Goal: Task Accomplishment & Management: Manage account settings

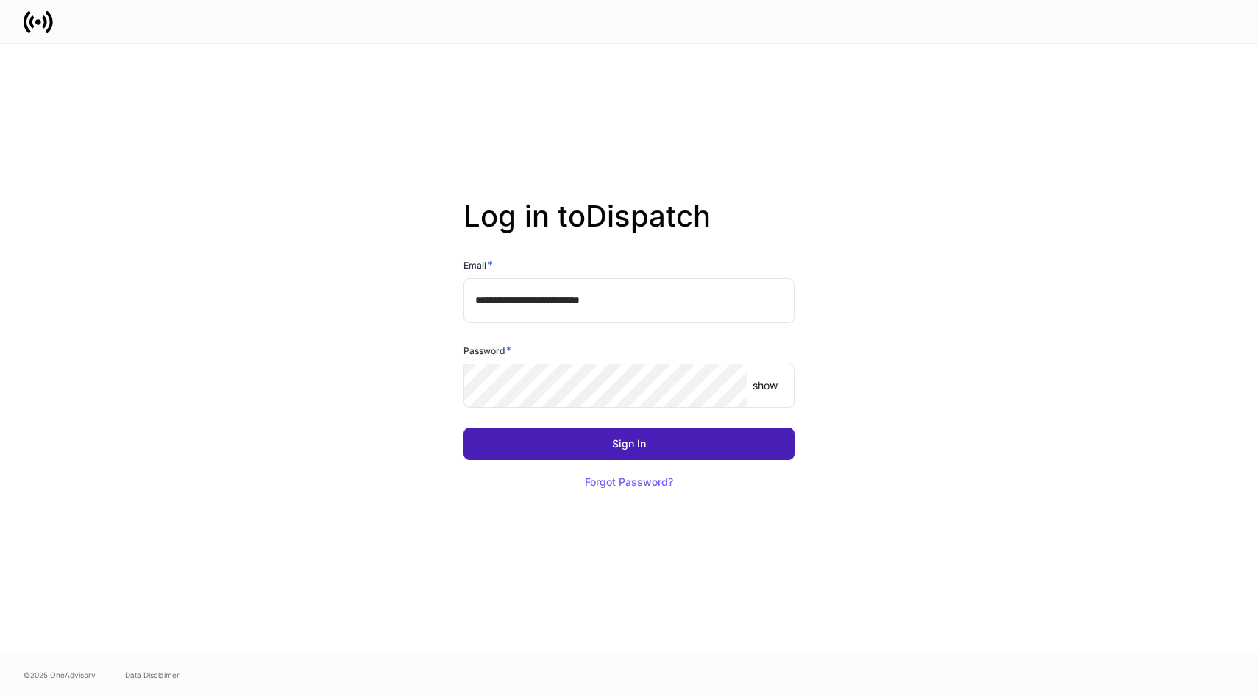
click at [622, 448] on div "Sign In" at bounding box center [629, 444] width 34 height 10
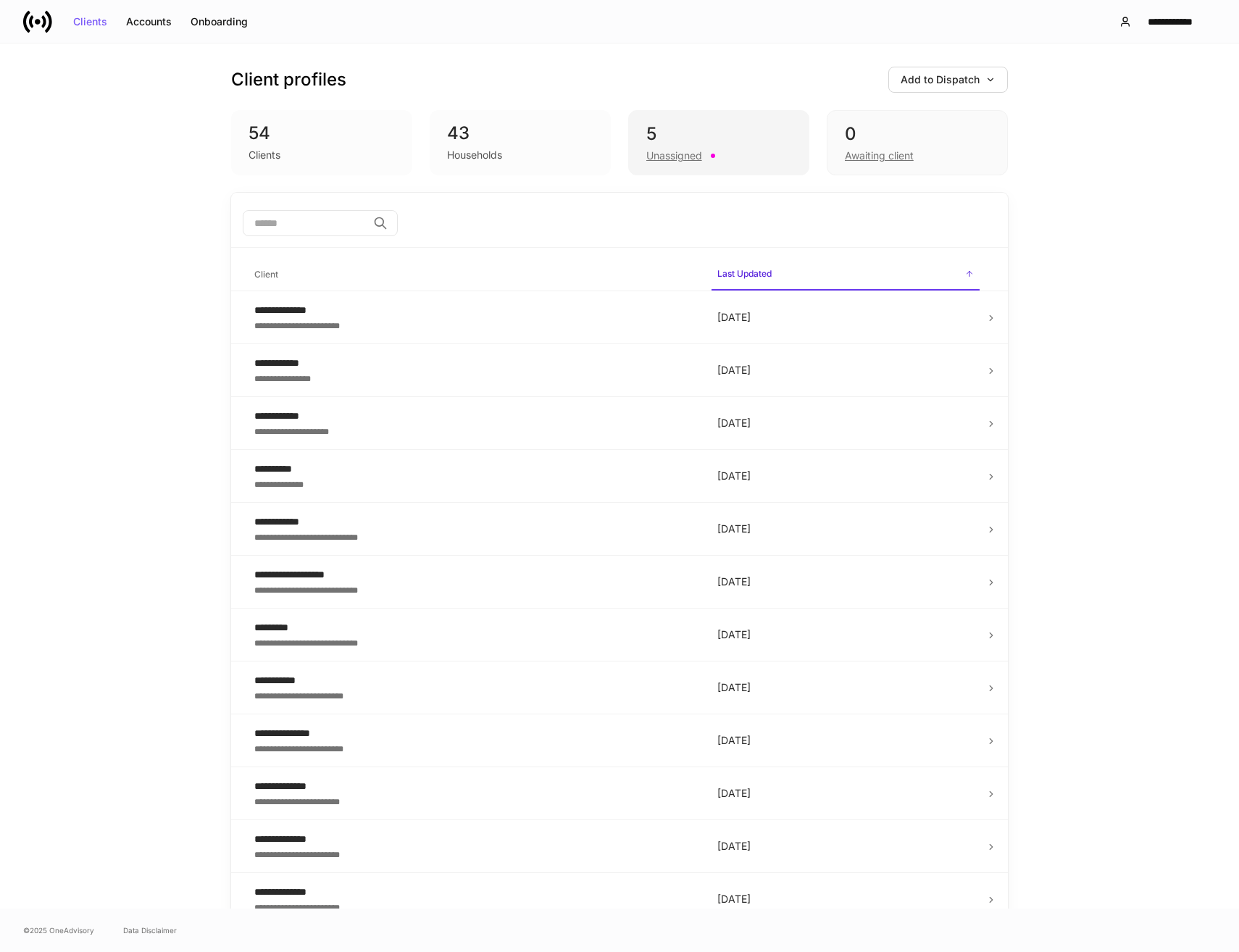
click at [663, 152] on div "Unassigned" at bounding box center [674, 156] width 56 height 15
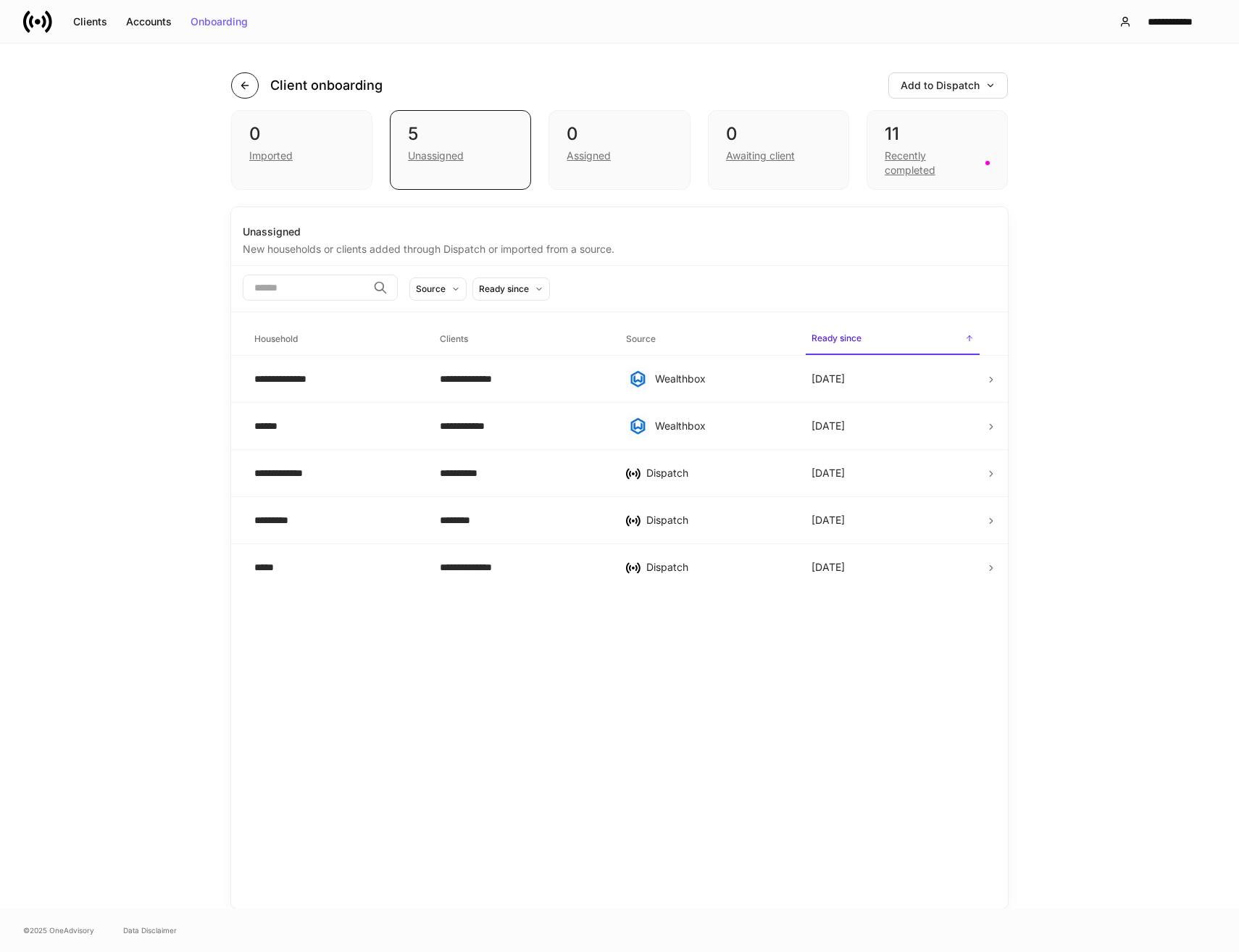
click at [246, 85] on icon "button" at bounding box center [245, 86] width 12 height 12
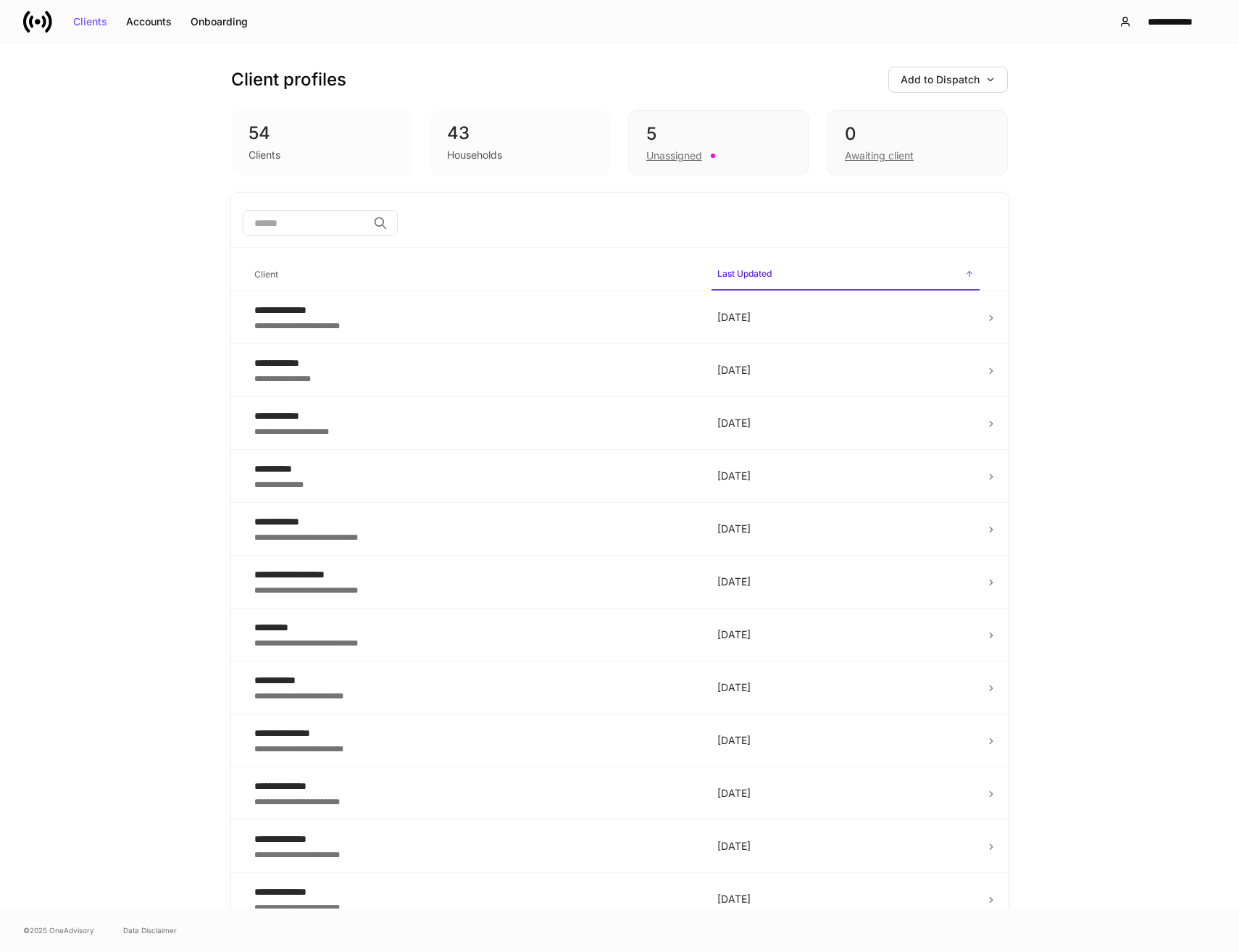
click at [258, 128] on div "54" at bounding box center [321, 134] width 147 height 24
click at [574, 314] on div "**********" at bounding box center [474, 310] width 440 height 15
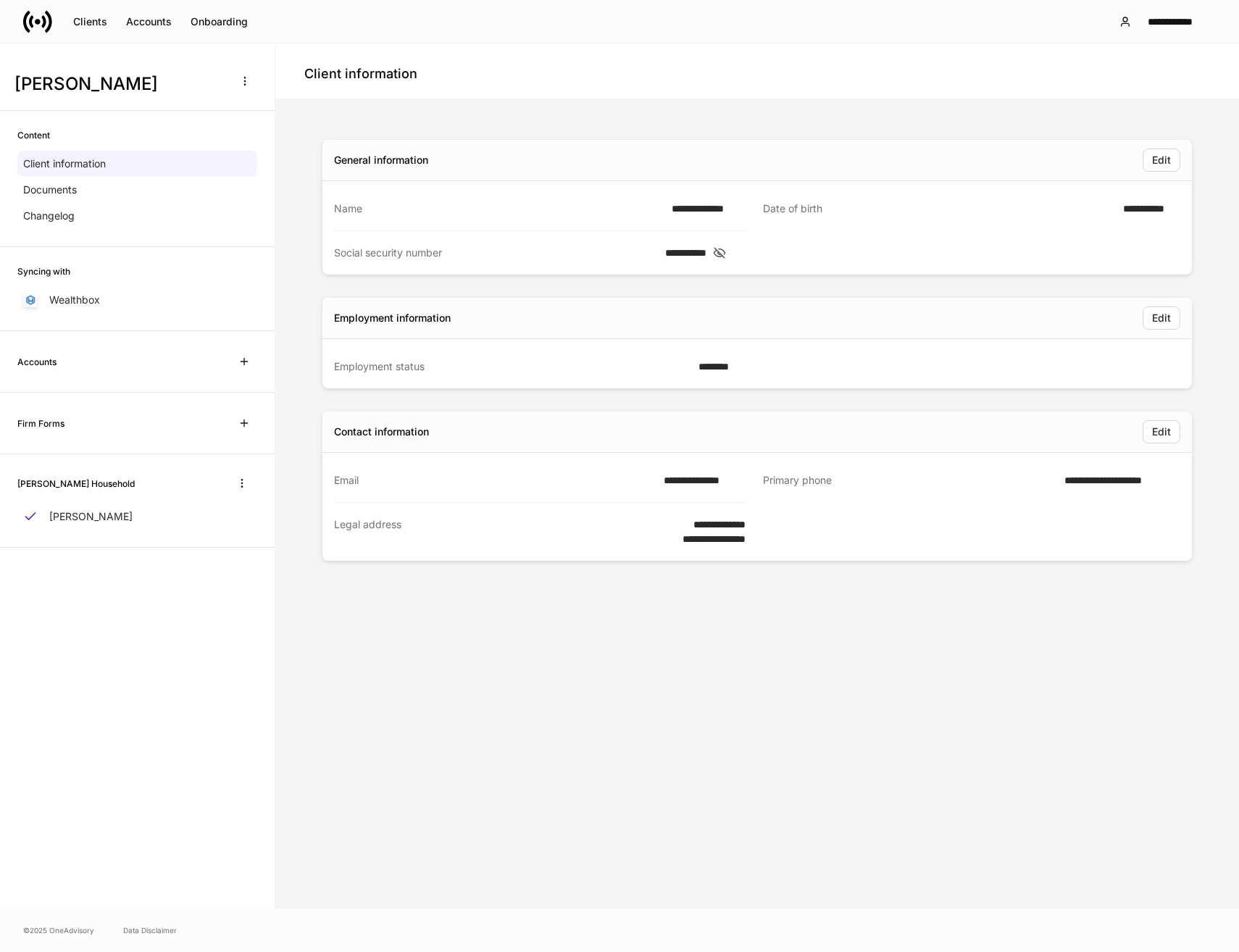
click at [36, 18] on icon at bounding box center [37, 21] width 29 height 29
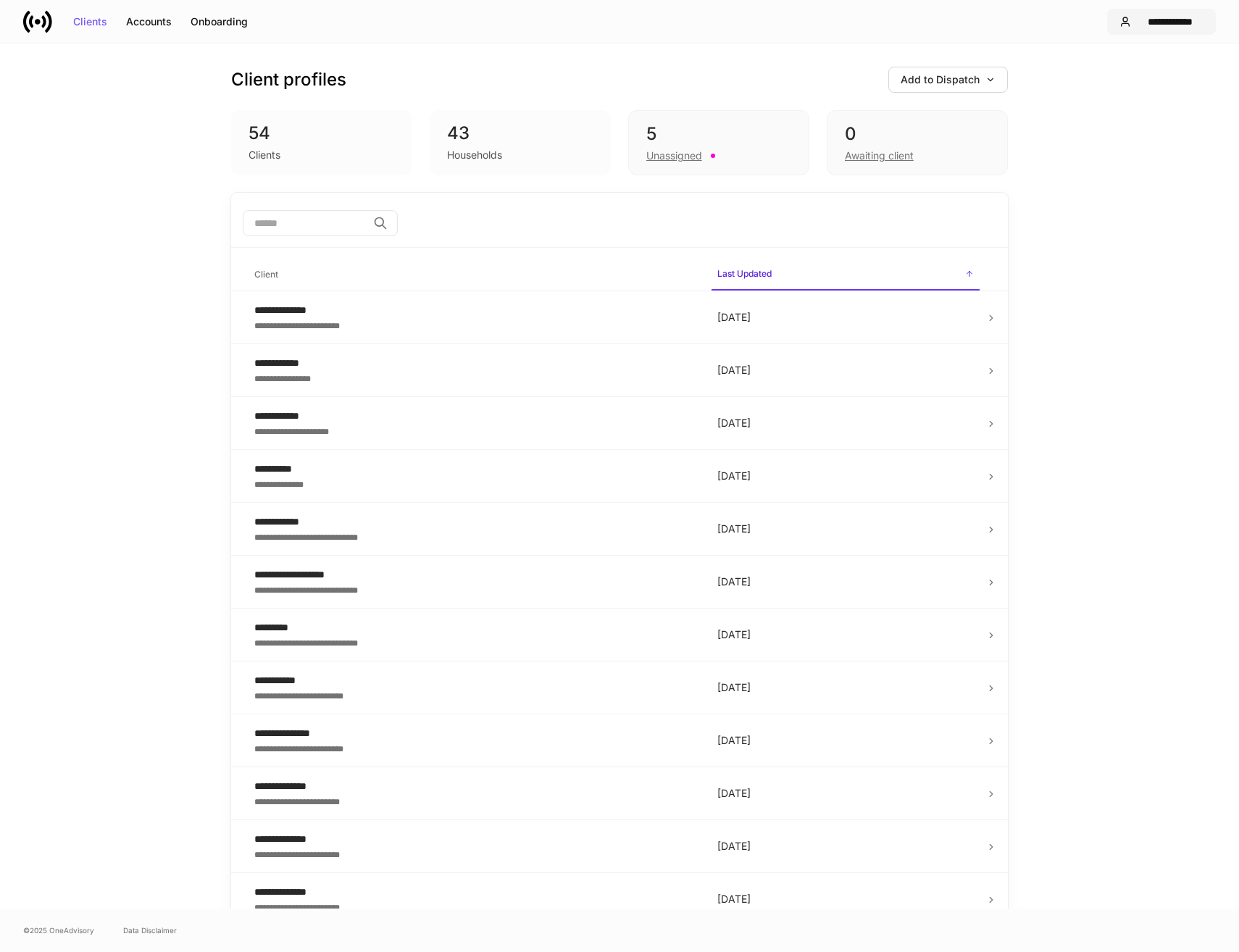
click at [1187, 20] on div "**********" at bounding box center [1170, 22] width 67 height 10
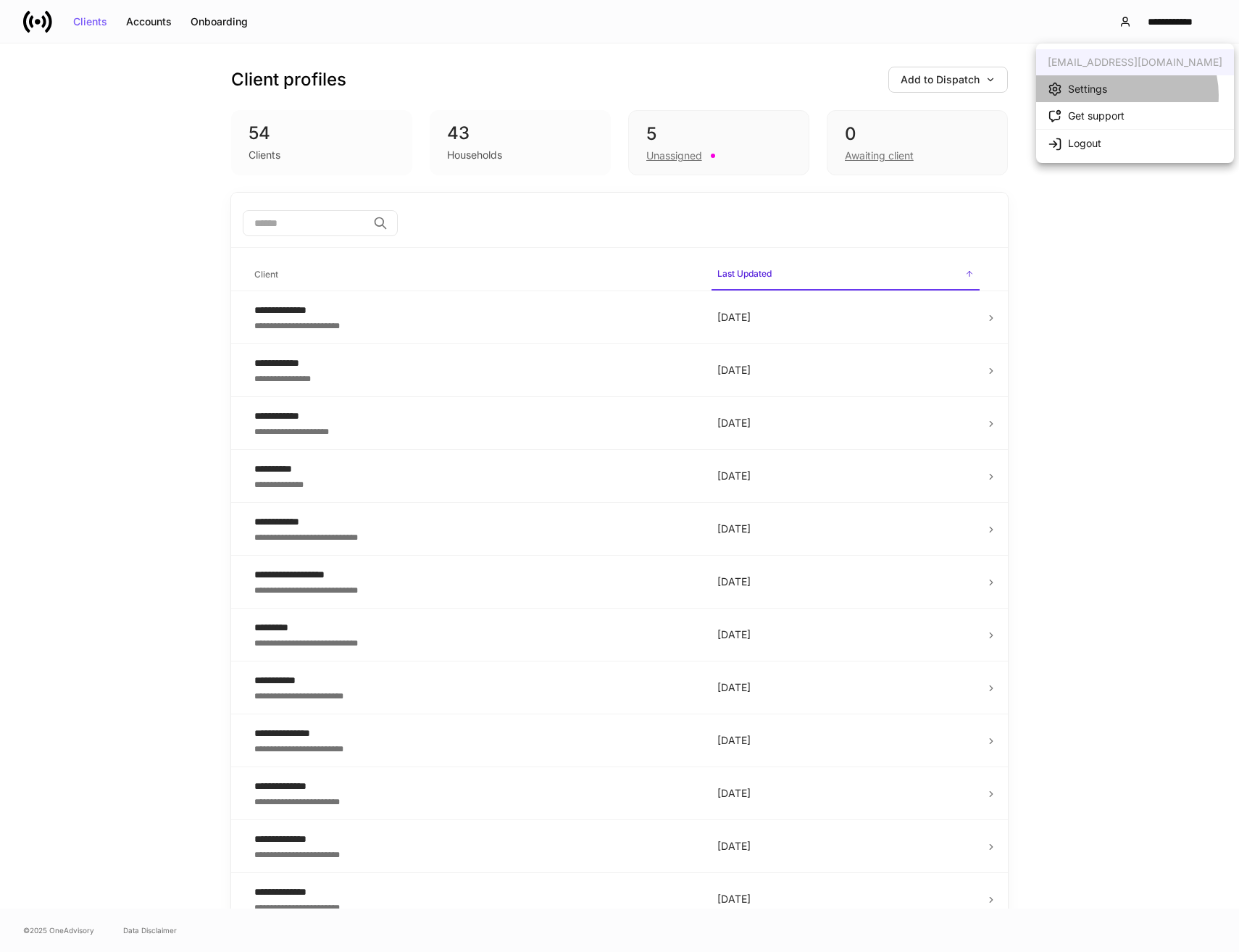
click at [1125, 95] on li "Settings" at bounding box center [1135, 89] width 198 height 27
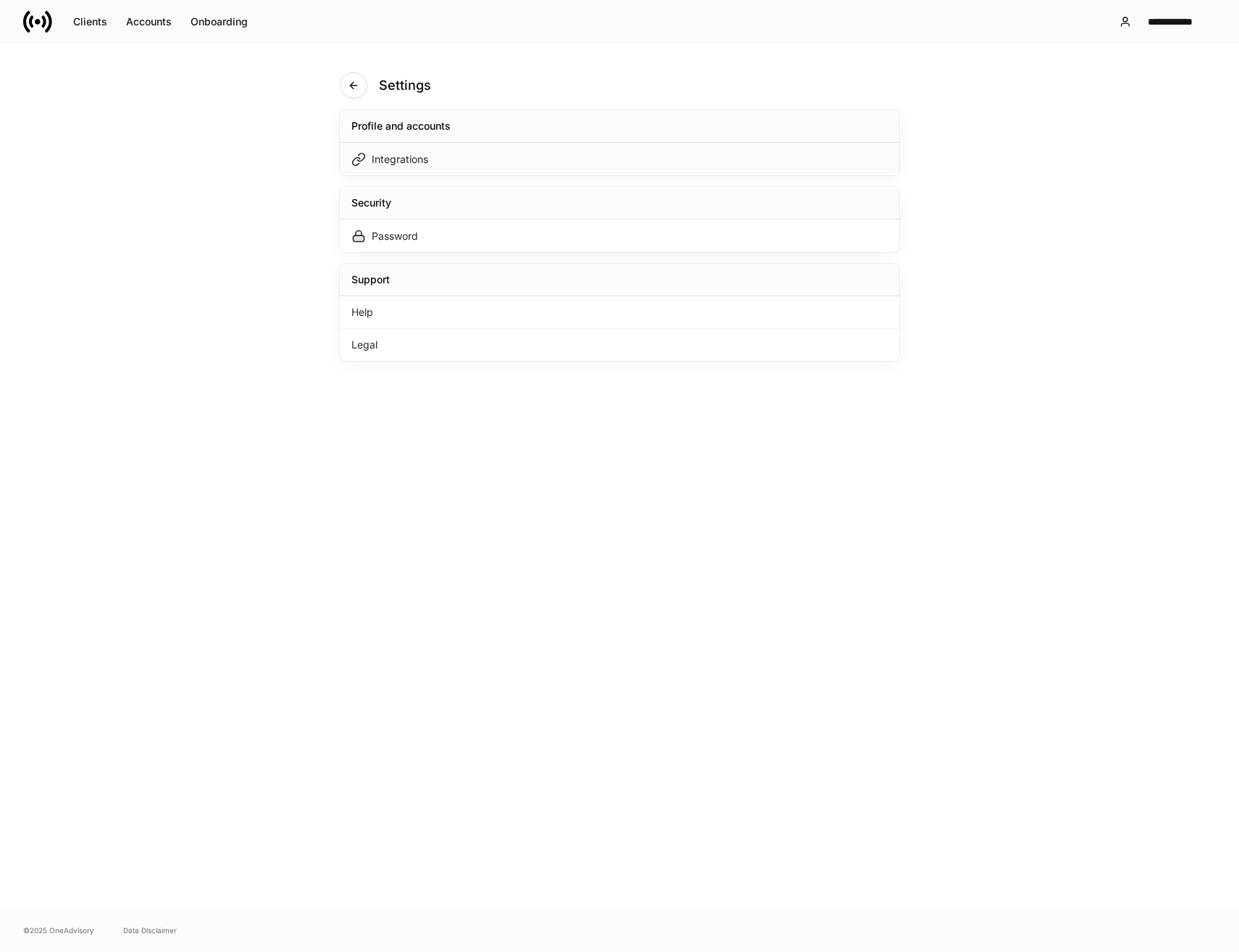
click at [413, 164] on div "Integrations" at bounding box center [399, 159] width 56 height 15
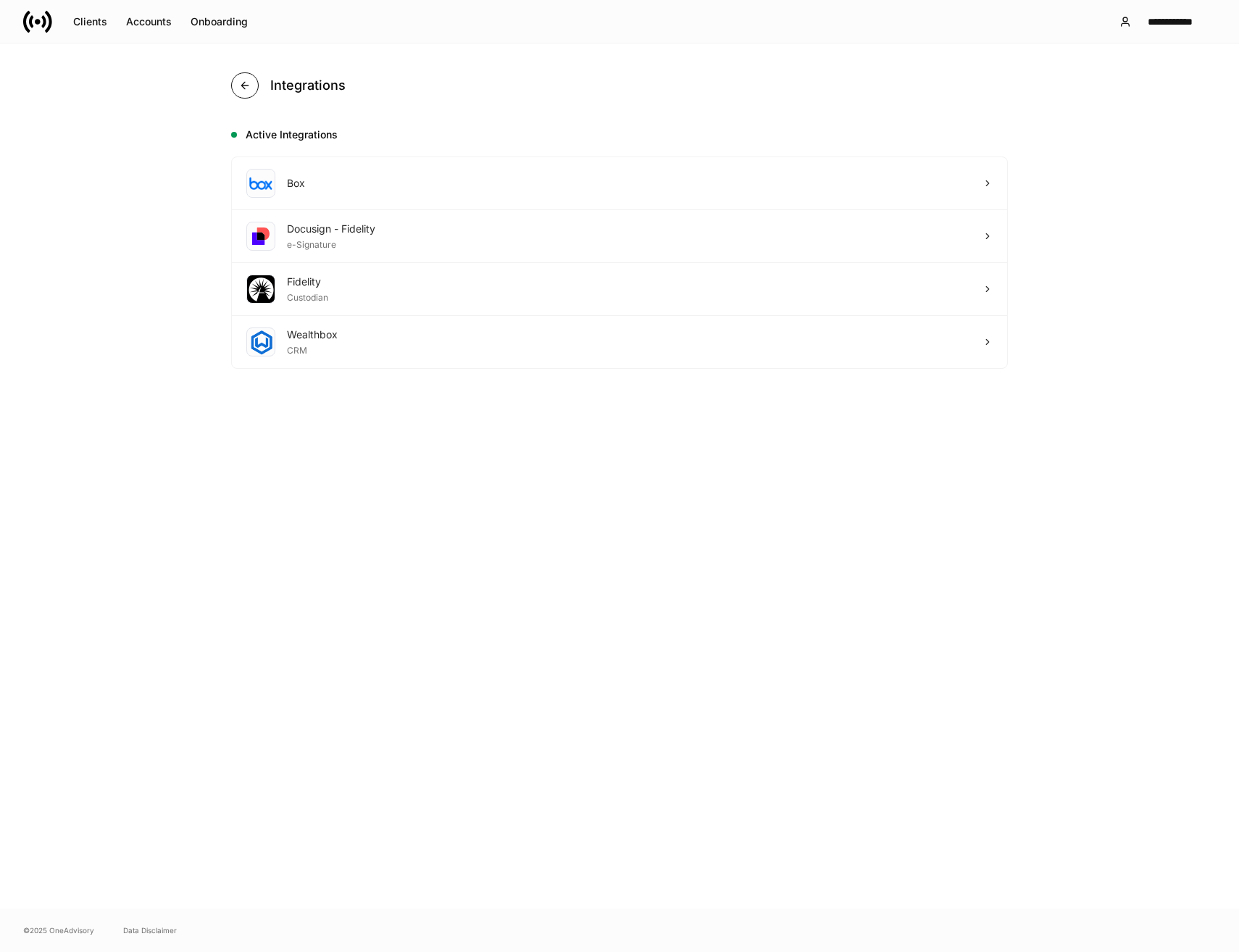
click at [251, 83] on button "button" at bounding box center [245, 86] width 28 height 26
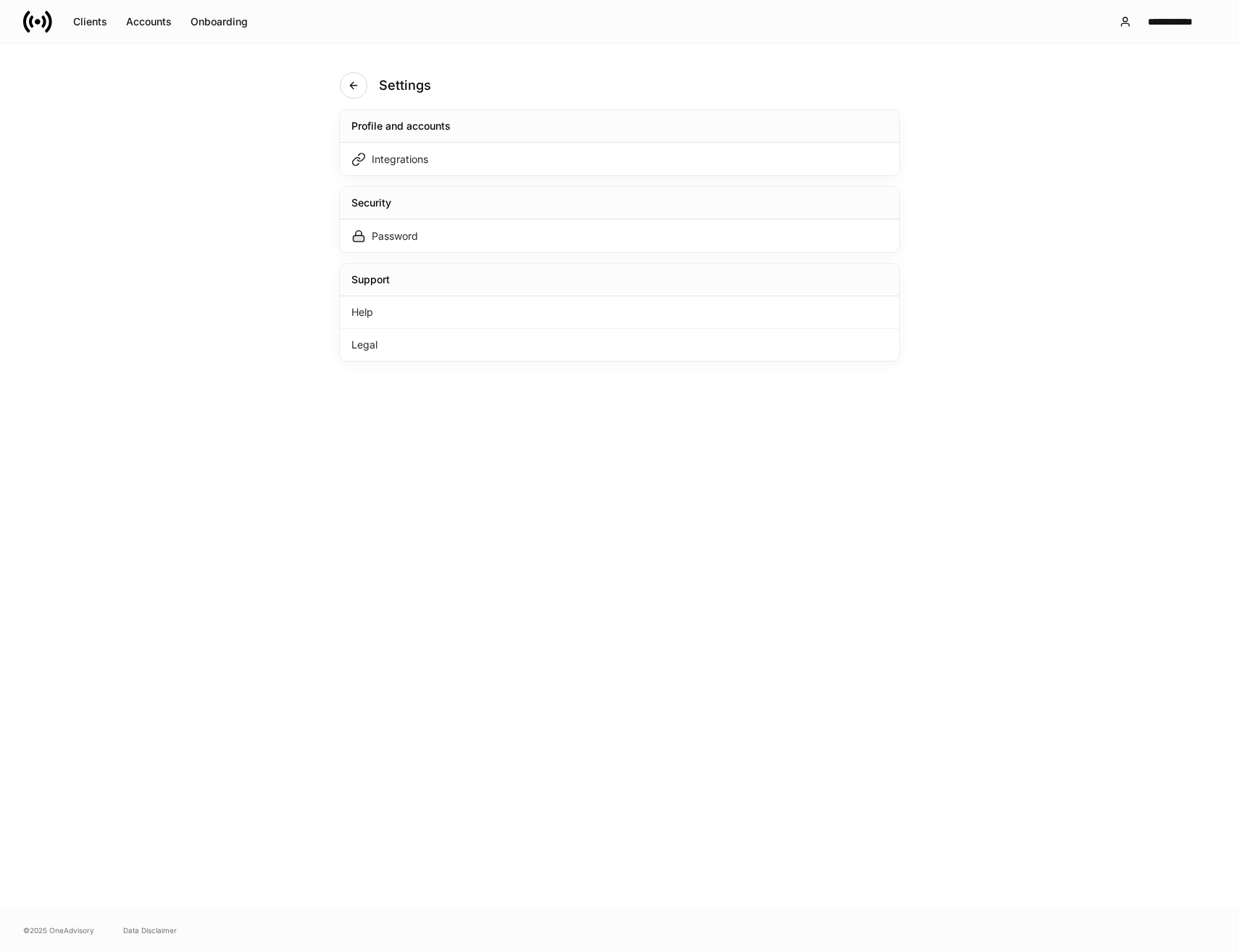
click at [35, 23] on icon at bounding box center [37, 22] width 6 height 6
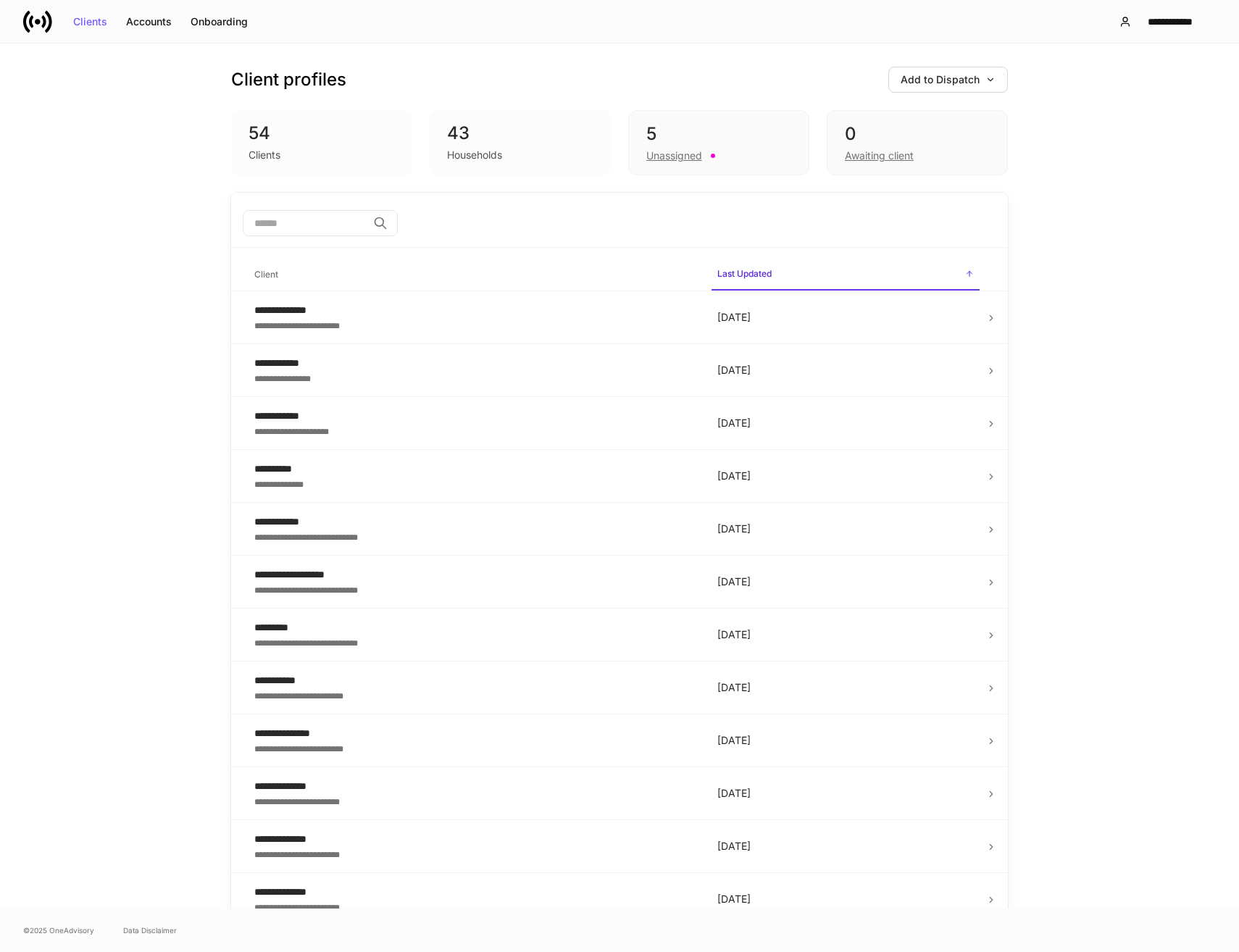
drag, startPoint x: 106, startPoint y: 402, endPoint x: 11, endPoint y: 454, distance: 108.3
click at [105, 402] on div "**********" at bounding box center [620, 476] width 1239 height 865
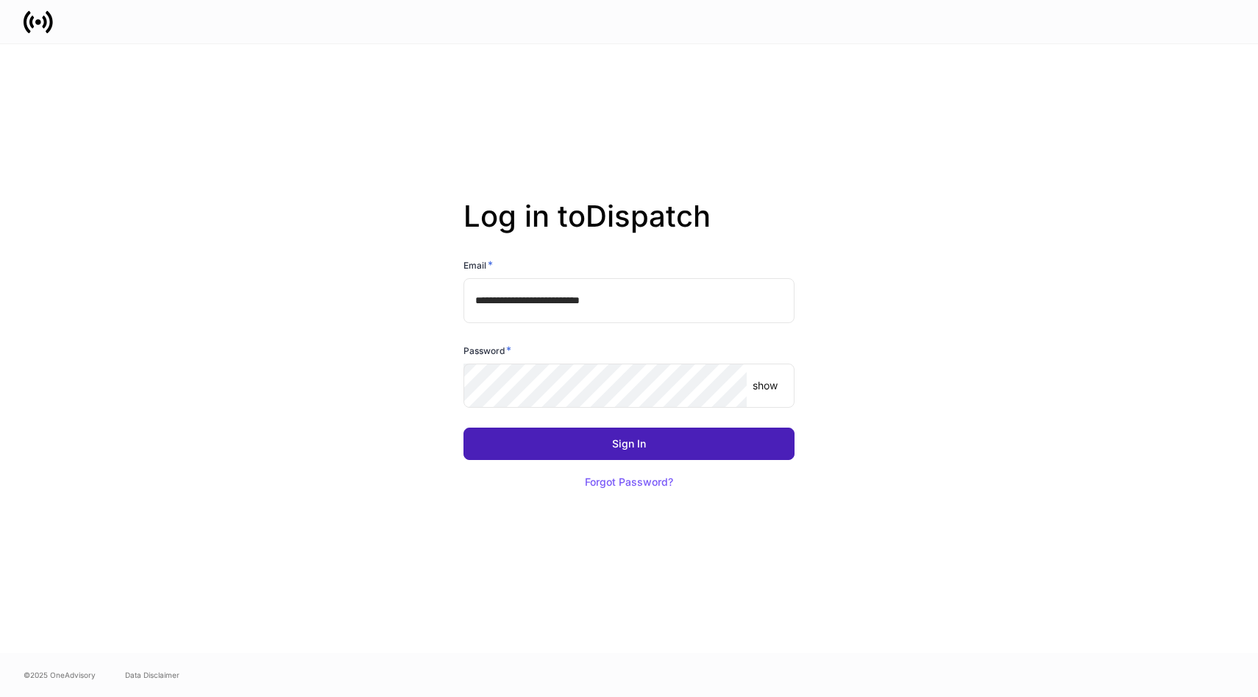
click at [715, 437] on button "Sign In" at bounding box center [629, 443] width 331 height 32
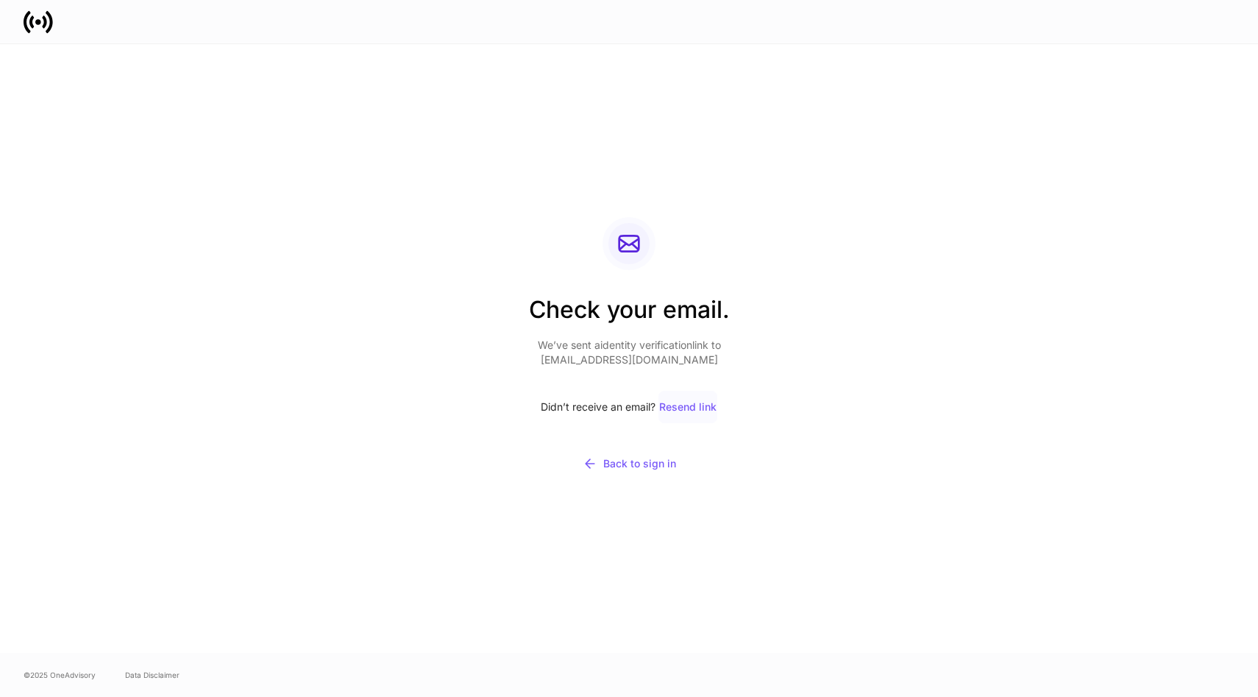
click at [678, 411] on div "Resend link" at bounding box center [687, 407] width 57 height 10
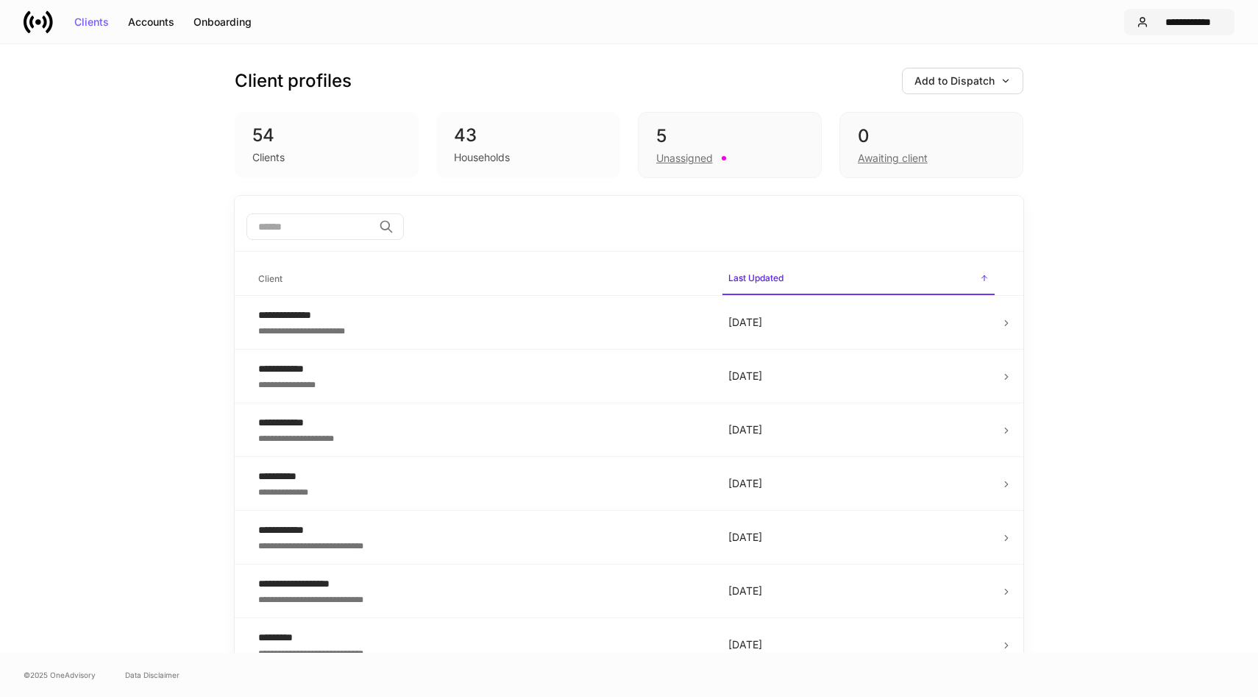
click at [1163, 26] on div "**********" at bounding box center [1188, 22] width 68 height 10
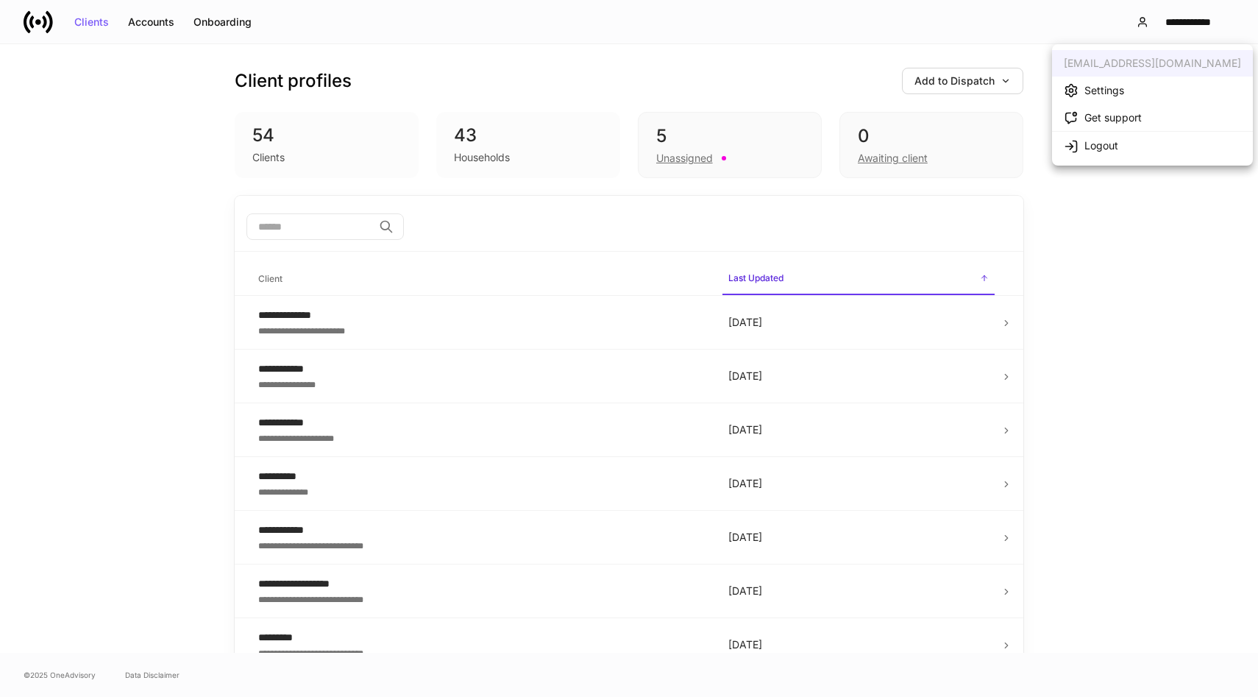
click at [1112, 88] on div "Settings" at bounding box center [1105, 90] width 40 height 15
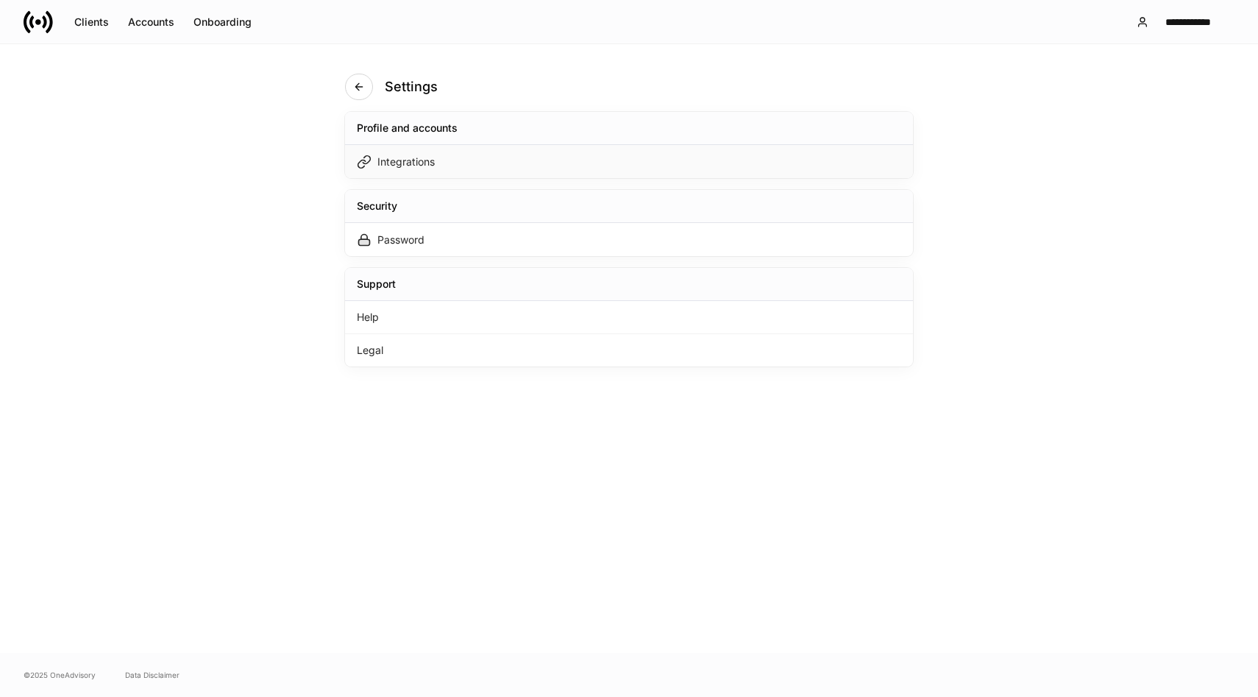
click at [409, 157] on div "Integrations" at bounding box center [405, 162] width 57 height 15
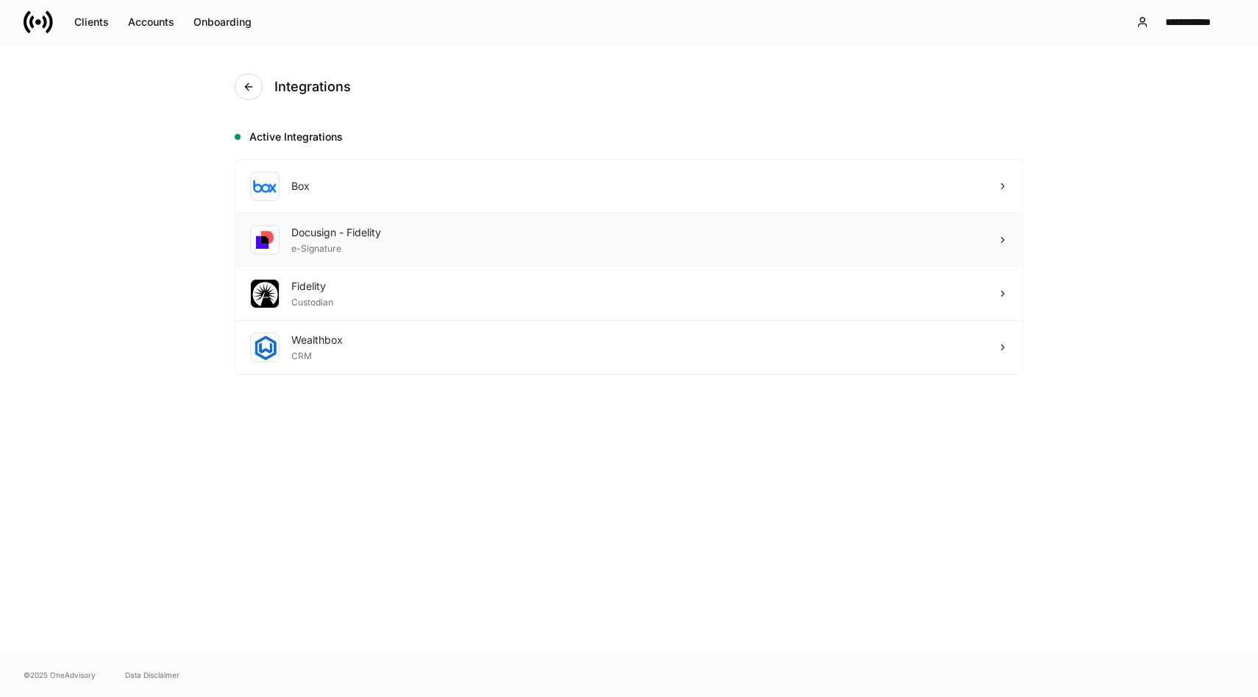
click at [553, 232] on div "Docusign - Fidelity e-Signature" at bounding box center [628, 240] width 787 height 54
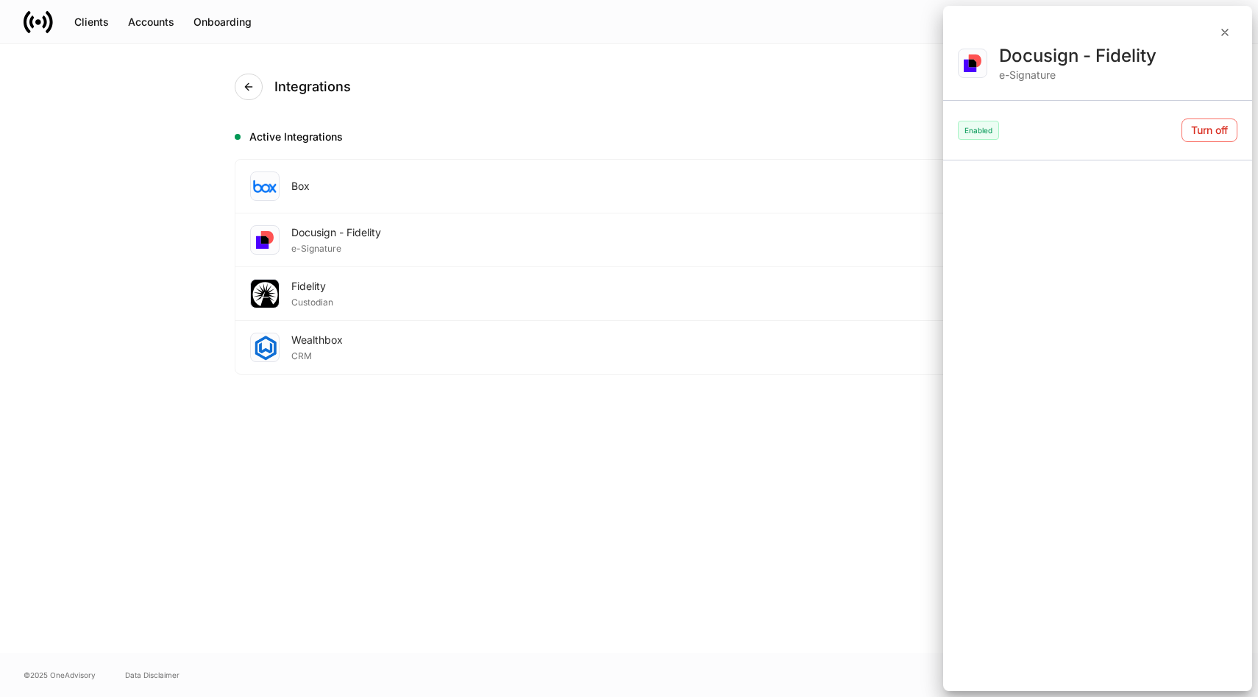
click at [512, 566] on div at bounding box center [629, 348] width 1258 height 697
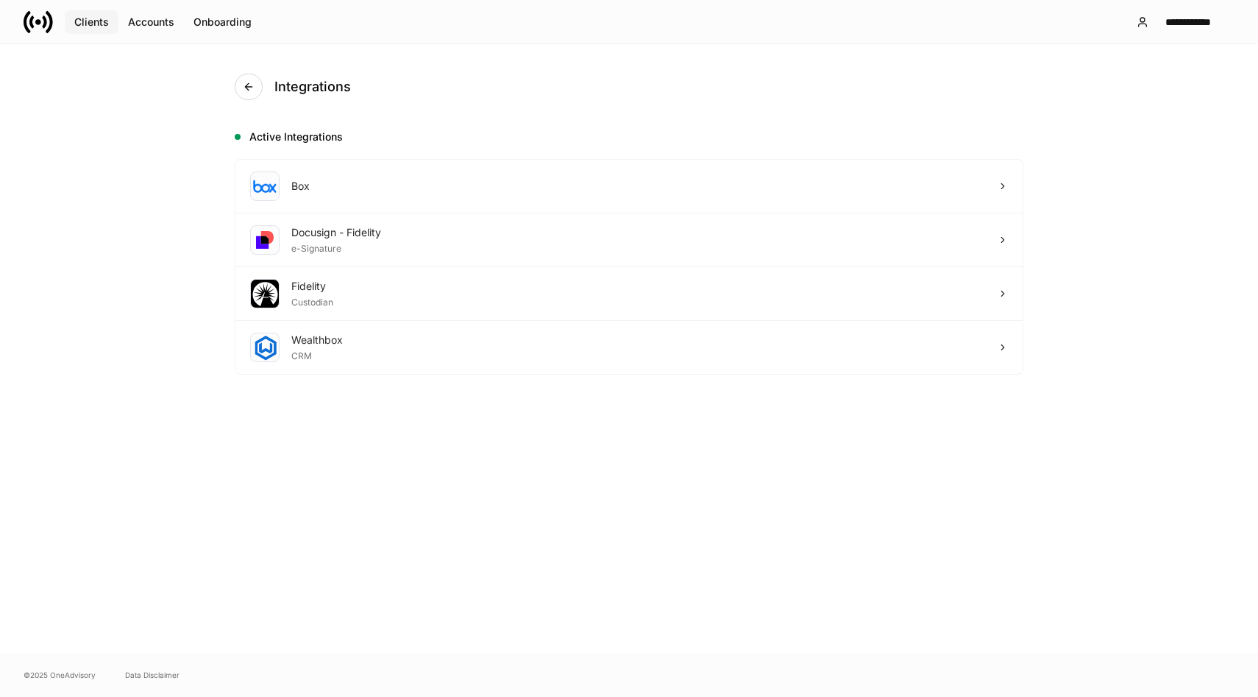
click at [102, 28] on button "Clients" at bounding box center [92, 22] width 54 height 24
